Goal: Book appointment/travel/reservation

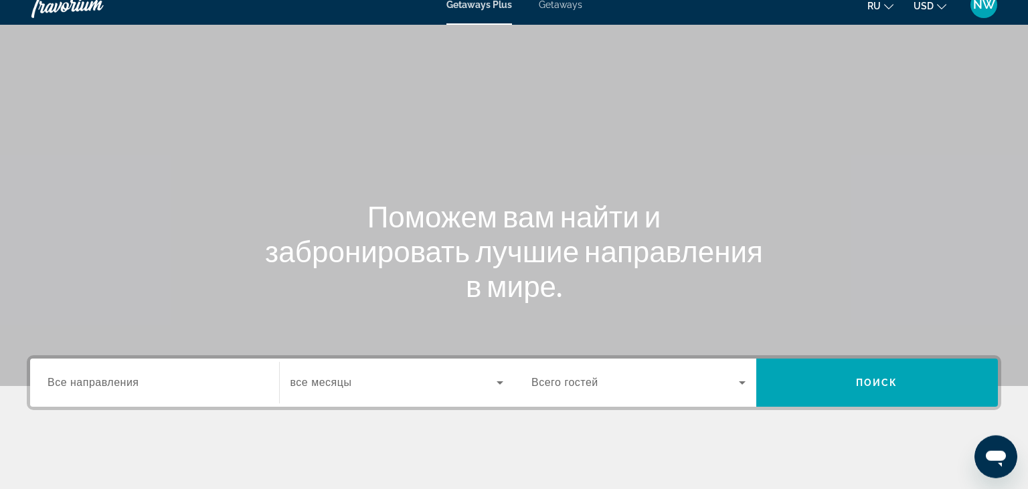
scroll to position [141, 0]
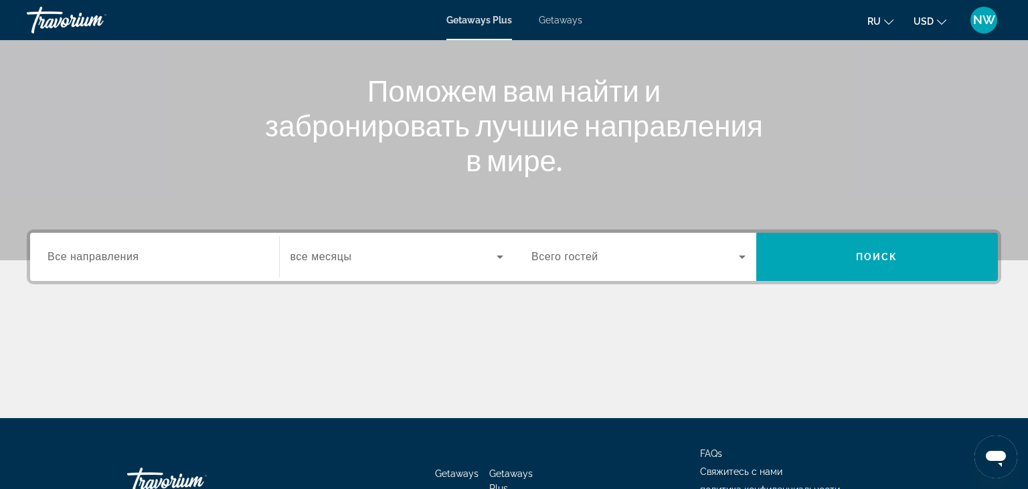
click at [108, 270] on div "Search widget" at bounding box center [154, 257] width 214 height 38
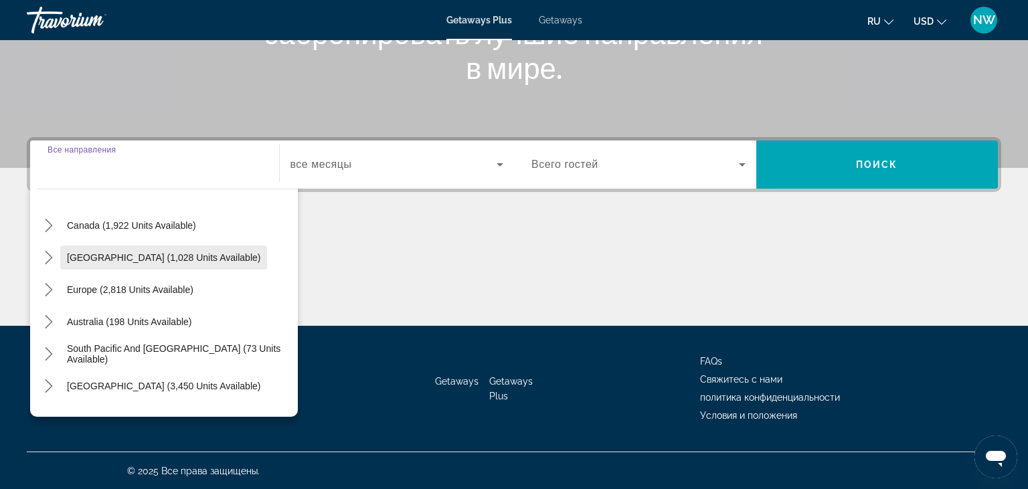
scroll to position [154, 0]
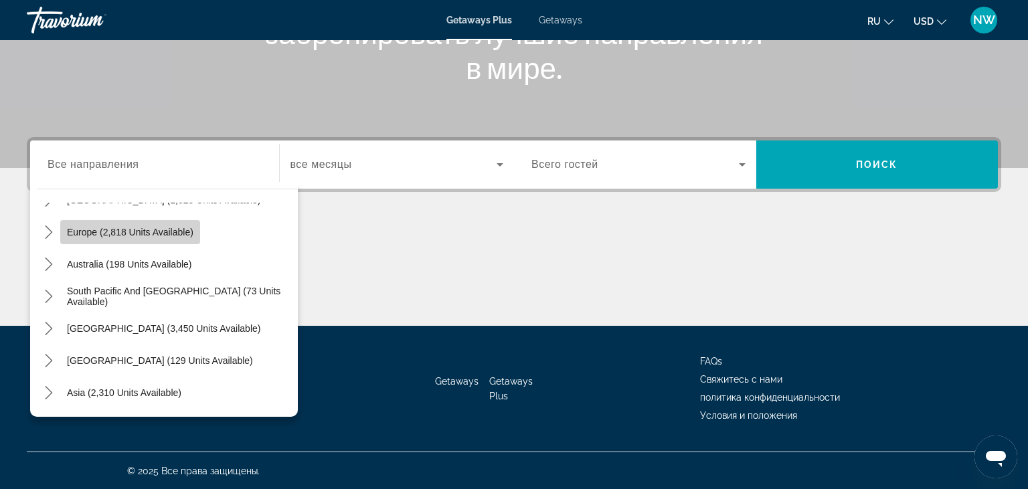
click at [110, 229] on span "Europe (2,818 units available)" at bounding box center [130, 232] width 126 height 11
type input "**********"
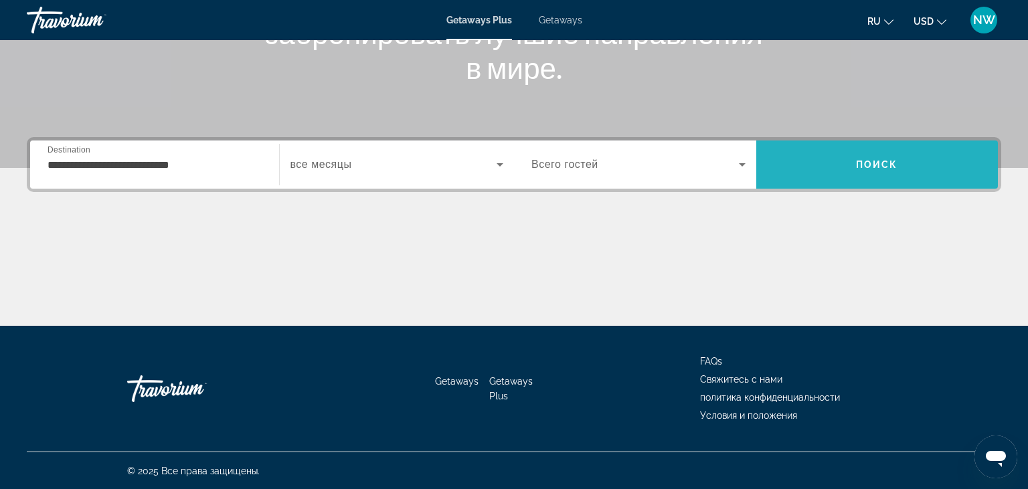
click at [842, 164] on span "Search" at bounding box center [877, 165] width 242 height 32
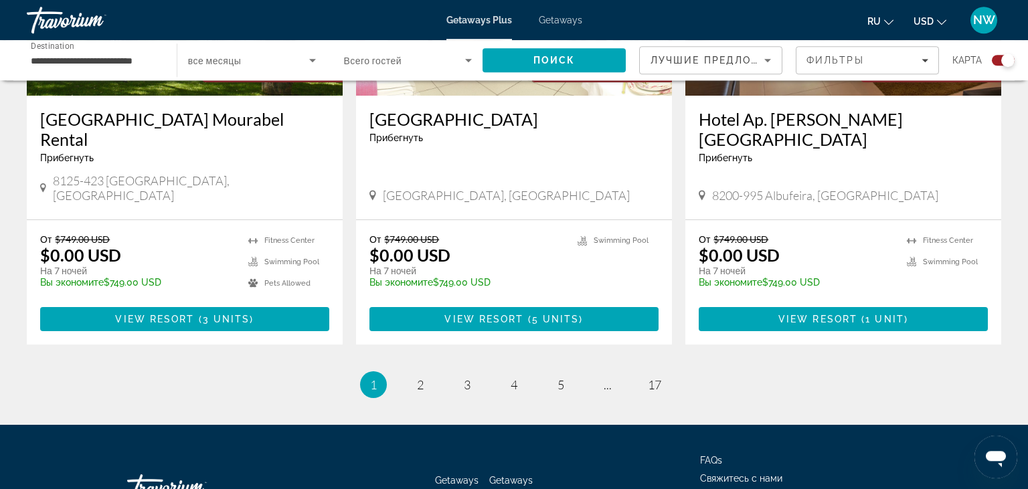
scroll to position [2089, 0]
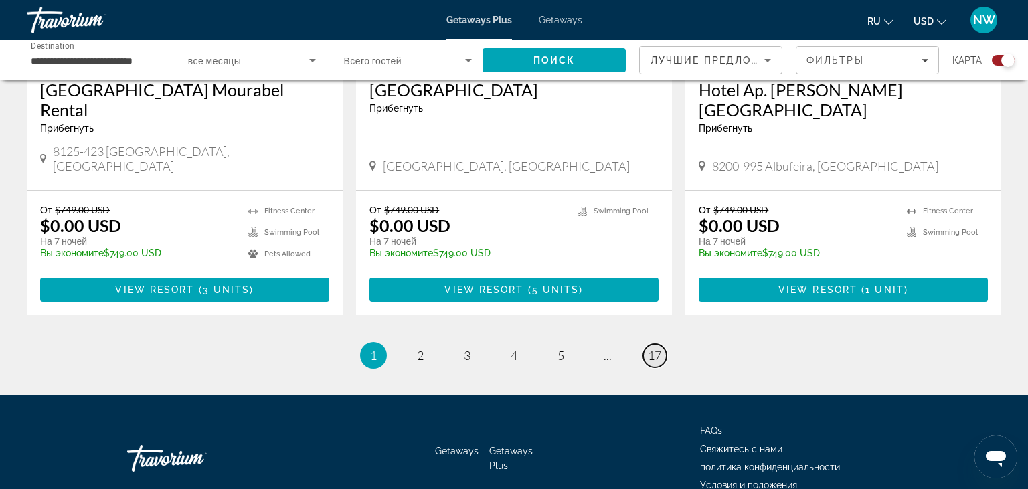
click at [654, 348] on span "17" at bounding box center [654, 355] width 13 height 15
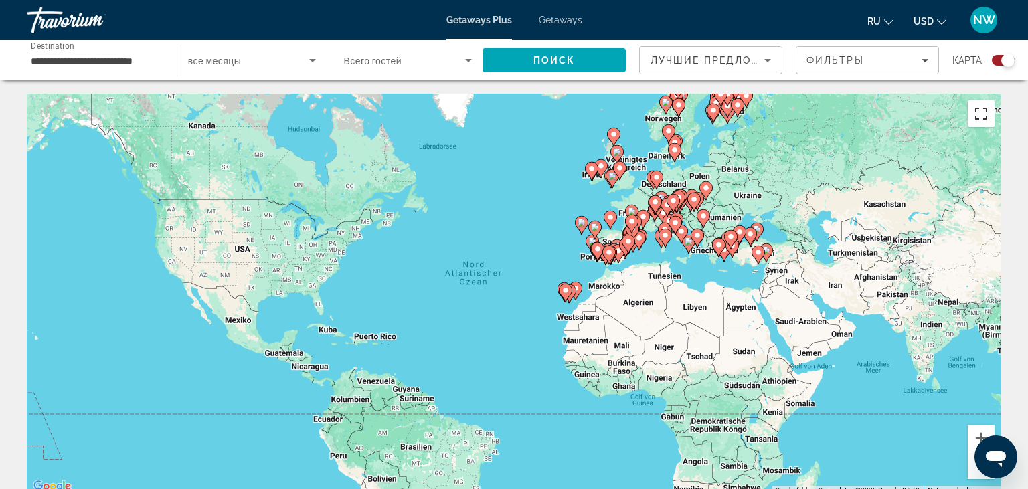
click at [977, 112] on button "Vollbildansicht ein/aus" at bounding box center [980, 113] width 27 height 27
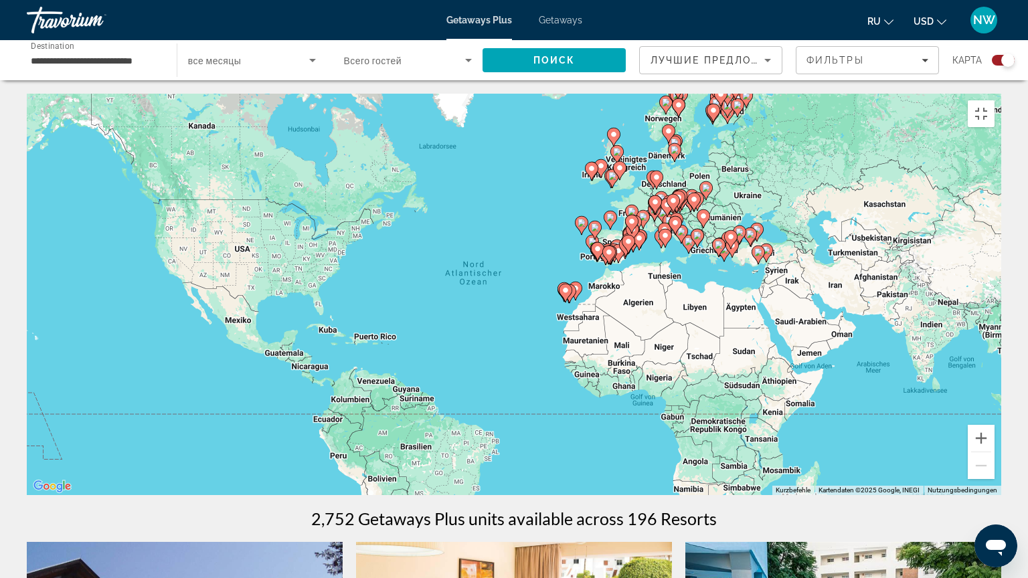
click at [672, 320] on div "Um den Modus zum Ziehen mit der Tastatur zu aktivieren, drückst du Alt + Eingab…" at bounding box center [514, 294] width 974 height 401
click at [994, 452] on button "Vergrößern" at bounding box center [980, 438] width 27 height 27
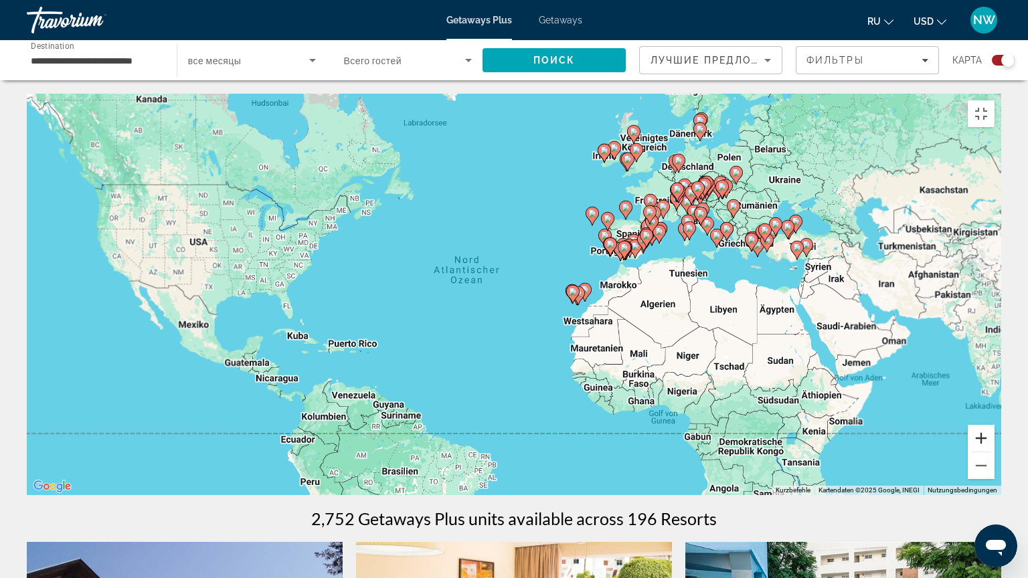
click at [994, 452] on button "Vergrößern" at bounding box center [980, 438] width 27 height 27
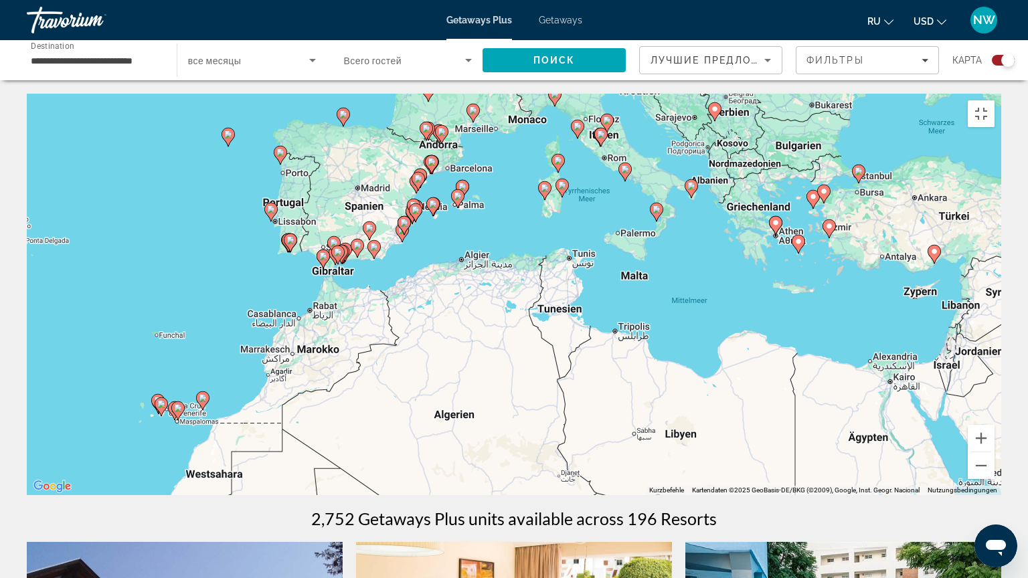
drag, startPoint x: 771, startPoint y: 388, endPoint x: 332, endPoint y: 457, distance: 444.9
click at [332, 459] on div "Um den Modus zum Ziehen mit der Tastatur zu aktivieren, drückst du Alt + Eingab…" at bounding box center [514, 294] width 974 height 401
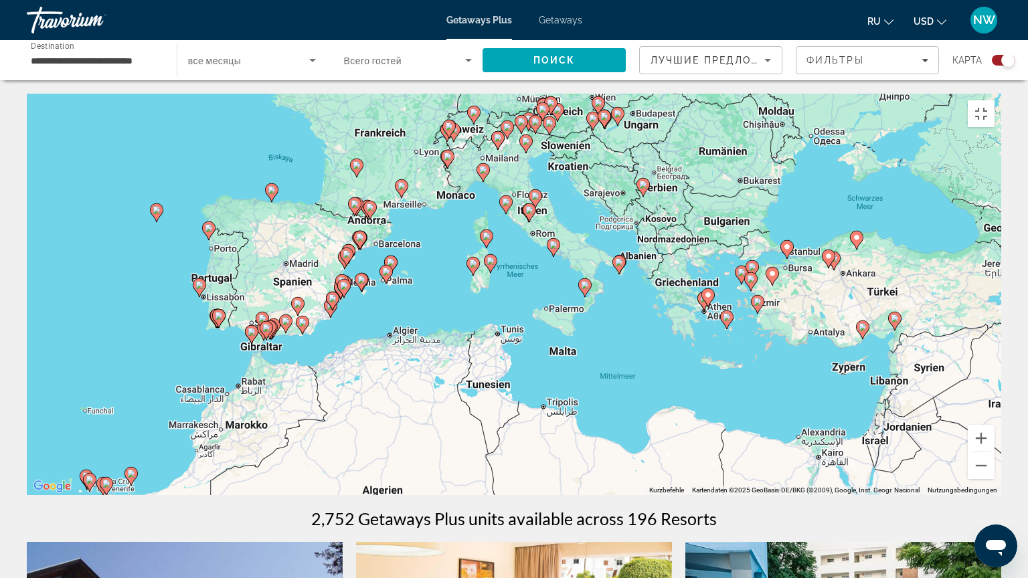
drag, startPoint x: 545, startPoint y: 151, endPoint x: 478, endPoint y: 228, distance: 102.4
click at [478, 228] on div "Um den Modus zum Ziehen mit der Tastatur zu aktivieren, drückst du Alt + Eingab…" at bounding box center [514, 294] width 974 height 401
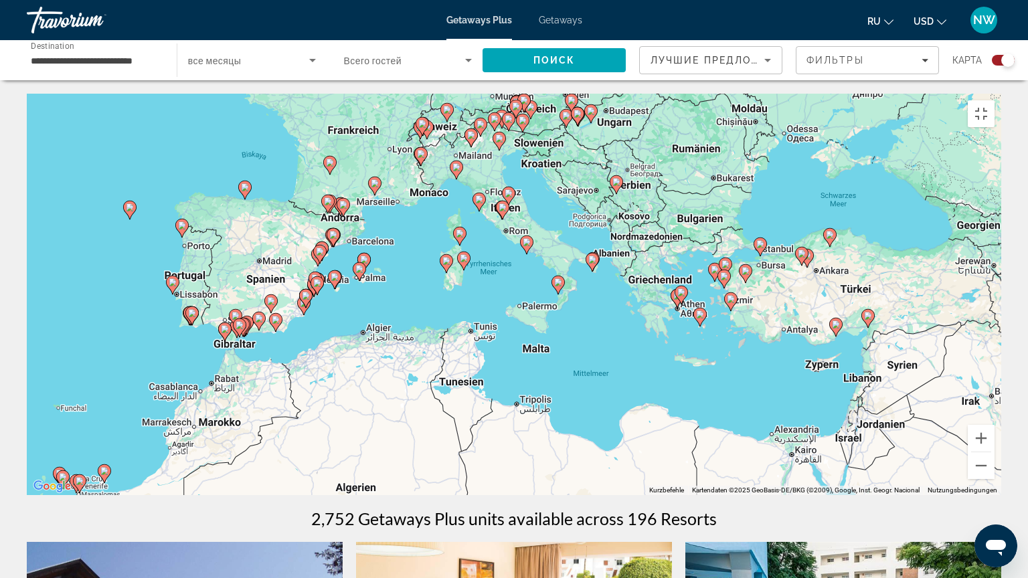
drag, startPoint x: 577, startPoint y: 61, endPoint x: 540, endPoint y: 58, distance: 36.9
click at [540, 94] on div "Um den Modus zum Ziehen mit der Tastatur zu aktivieren, drückst du Alt + Eingab…" at bounding box center [514, 294] width 974 height 401
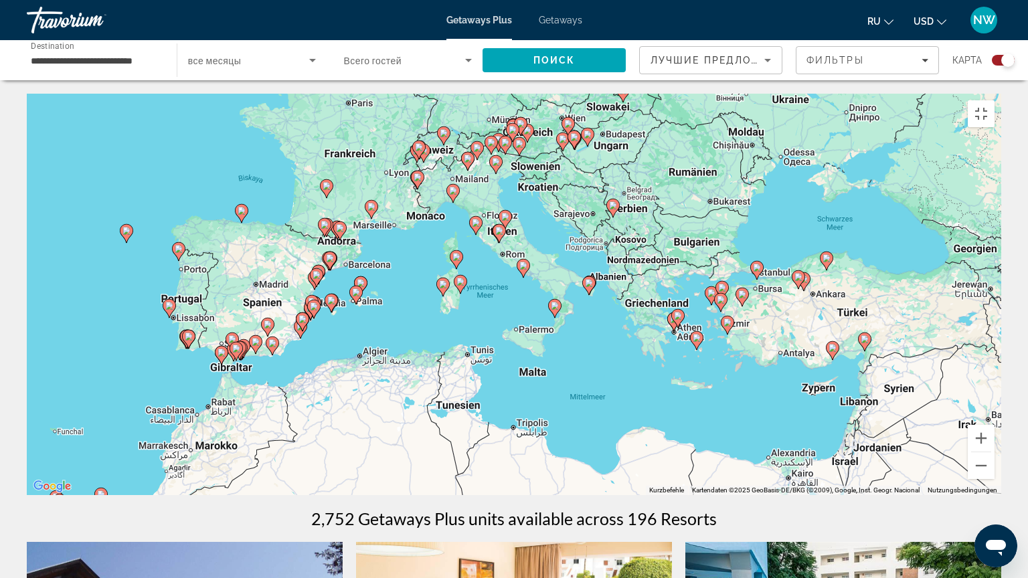
drag, startPoint x: 519, startPoint y: 118, endPoint x: 524, endPoint y: 142, distance: 25.3
click at [524, 142] on icon "Main content" at bounding box center [518, 146] width 13 height 19
click at [531, 130] on icon "Main content" at bounding box center [527, 132] width 12 height 17
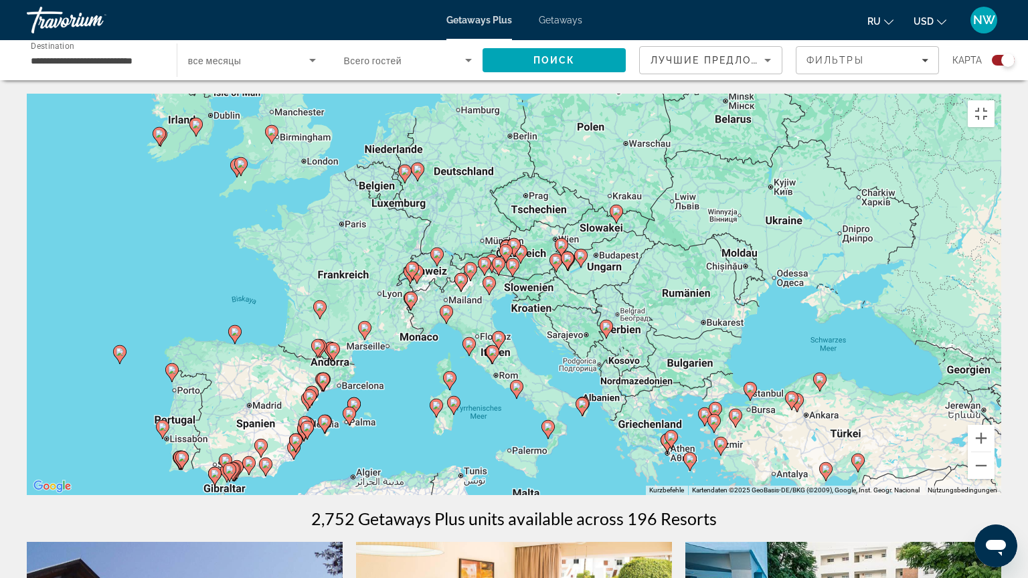
drag, startPoint x: 533, startPoint y: 260, endPoint x: 534, endPoint y: 243, distance: 16.7
click at [534, 244] on div "Um den Modus zum Ziehen mit der Tastatur zu aktivieren, drückst du Alt + Eingab…" at bounding box center [514, 294] width 974 height 401
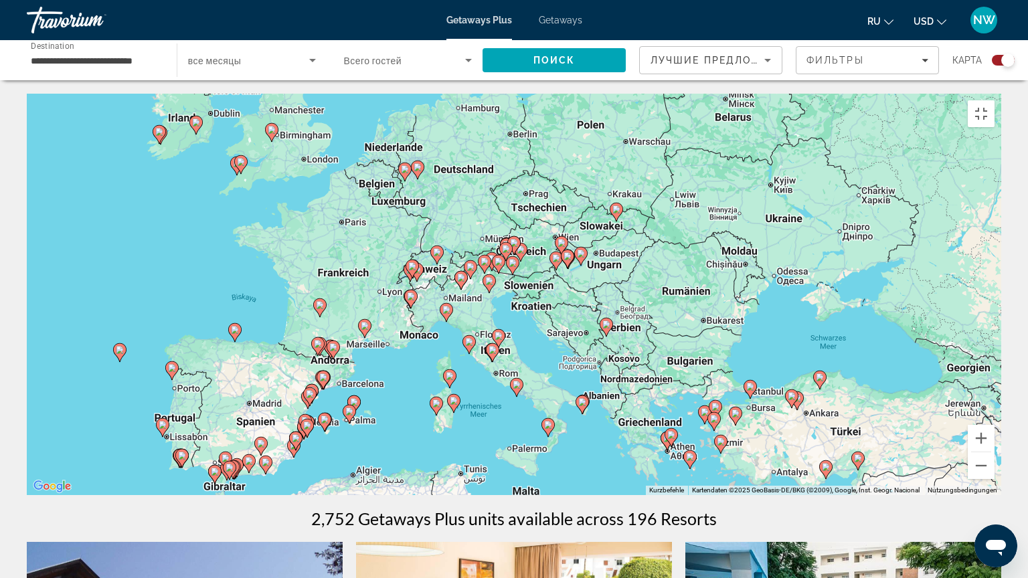
click at [534, 240] on div "Um den Modus zum Ziehen mit der Tastatur zu aktivieren, drückst du Alt + Eingab…" at bounding box center [514, 294] width 974 height 401
click at [506, 256] on icon "Main content" at bounding box center [512, 265] width 13 height 19
type input "**********"
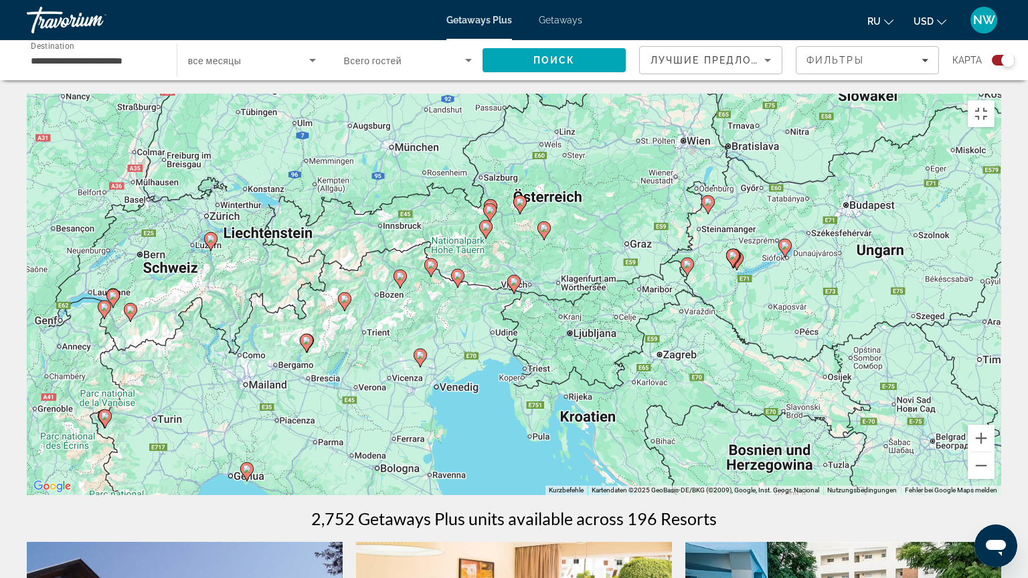
click at [676, 292] on div "Um von einem Element zum anderen zu gelangen, drückst du die Pfeiltasten entspr…" at bounding box center [514, 294] width 974 height 401
click at [994, 479] on button "Verkleinern" at bounding box center [980, 465] width 27 height 27
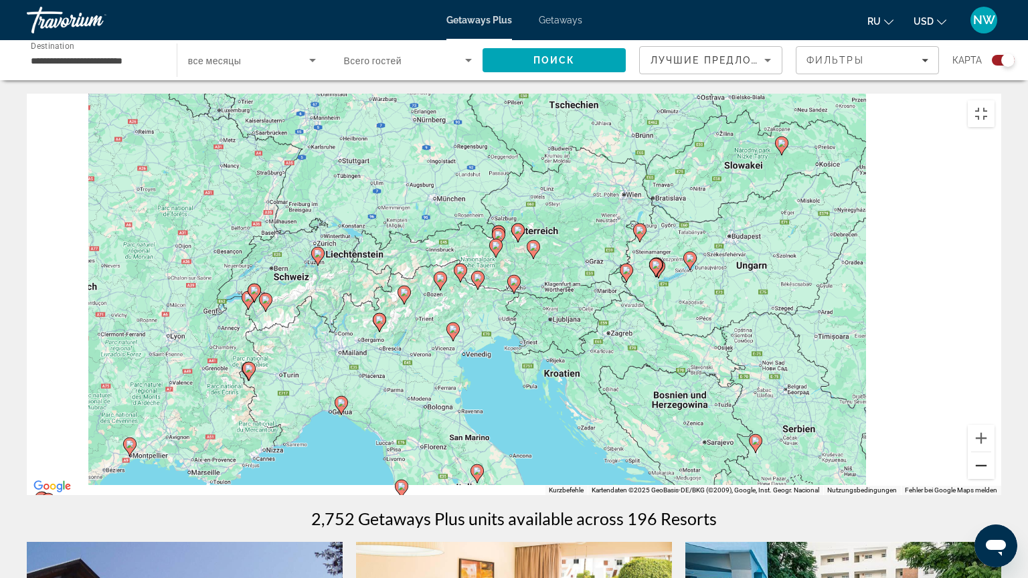
click at [994, 479] on button "Verkleinern" at bounding box center [980, 465] width 27 height 27
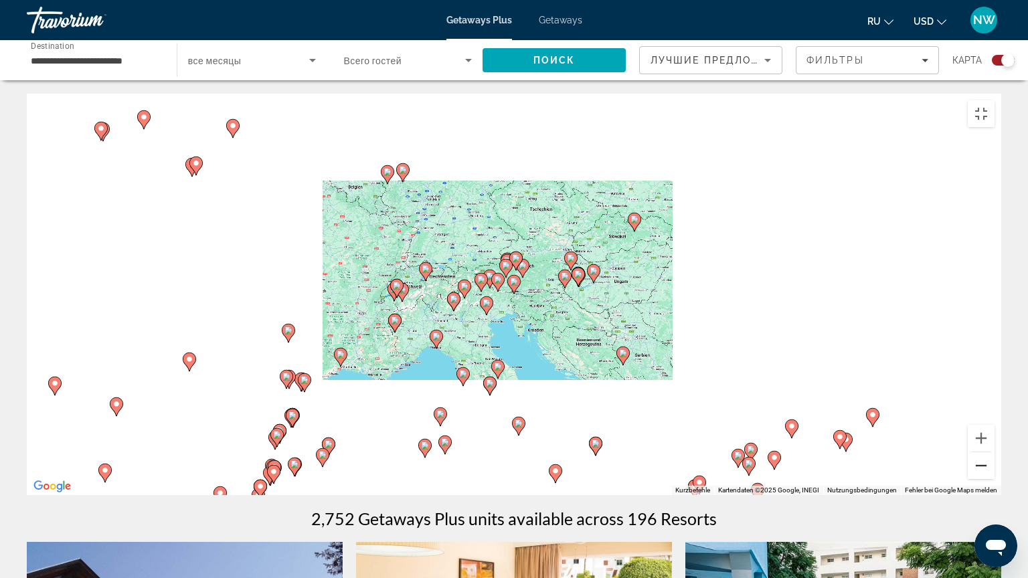
click at [994, 479] on button "Verkleinern" at bounding box center [980, 465] width 27 height 27
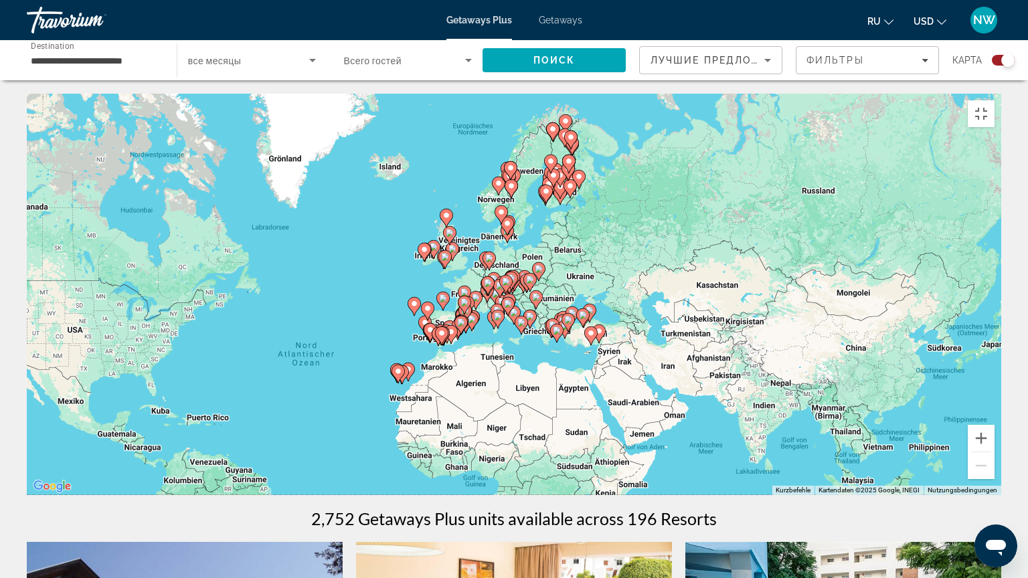
click at [322, 202] on div "Um den Modus zum Ziehen mit der Tastatur zu aktivieren, drückst du Alt + Eingab…" at bounding box center [514, 294] width 974 height 401
